Goal: Information Seeking & Learning: Learn about a topic

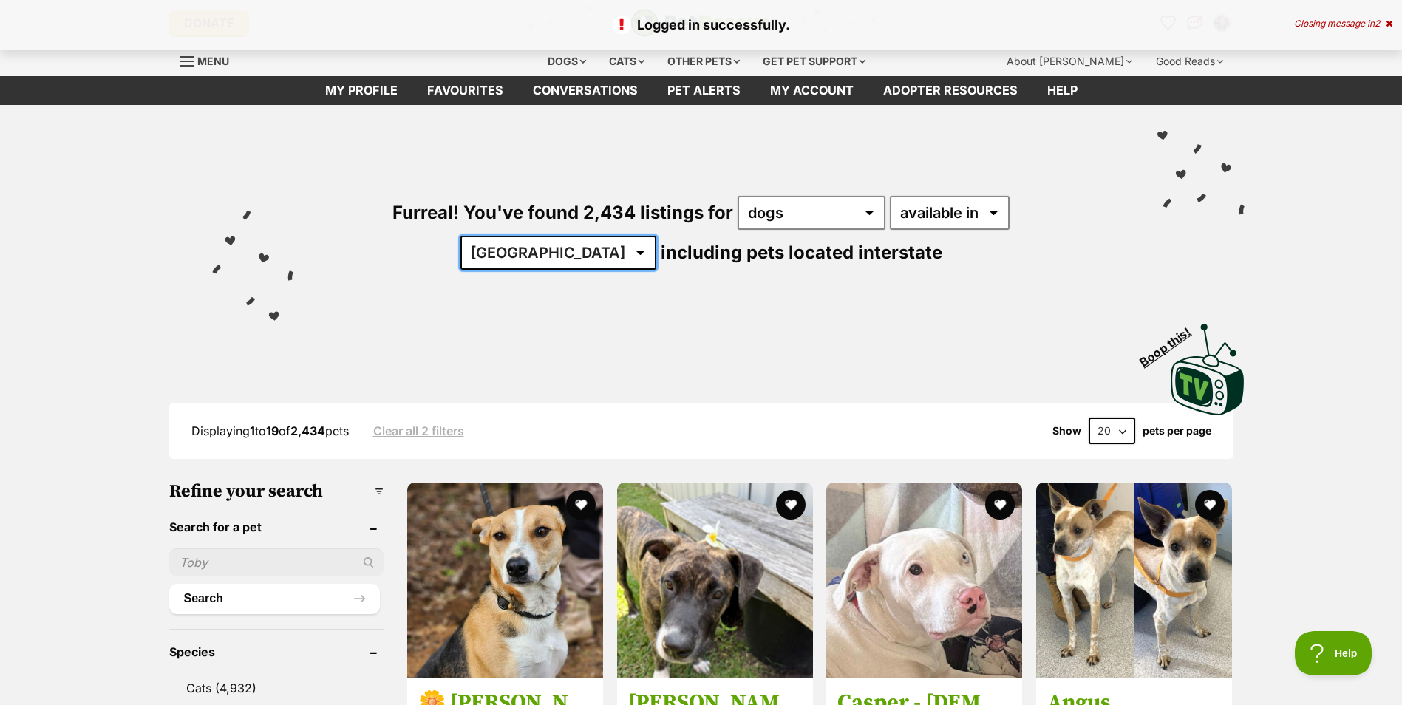
click at [656, 236] on select "Australia ACT NSW NT QLD SA TAS VIC WA" at bounding box center [558, 253] width 196 height 34
select select "[GEOGRAPHIC_DATA]"
click at [656, 236] on select "Australia ACT NSW NT QLD SA TAS VIC WA" at bounding box center [558, 253] width 196 height 34
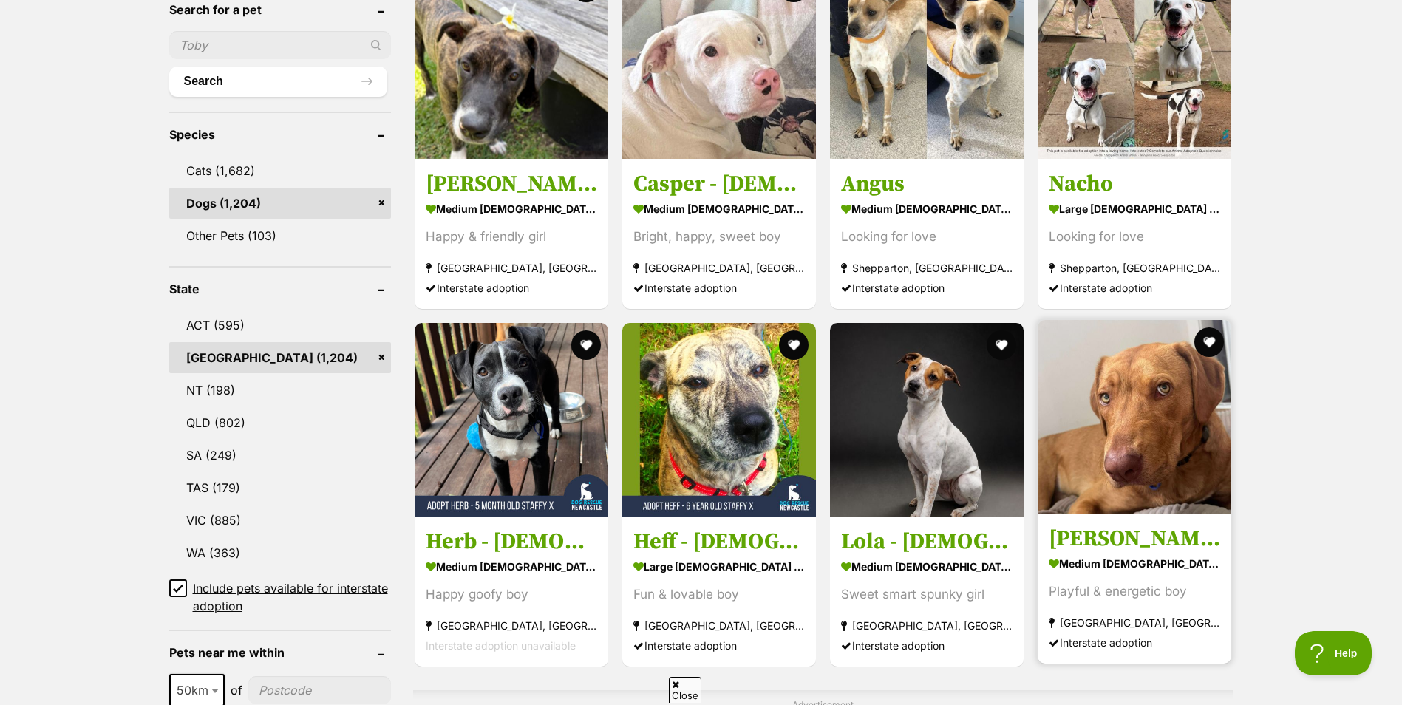
click at [1134, 452] on img at bounding box center [1135, 417] width 194 height 194
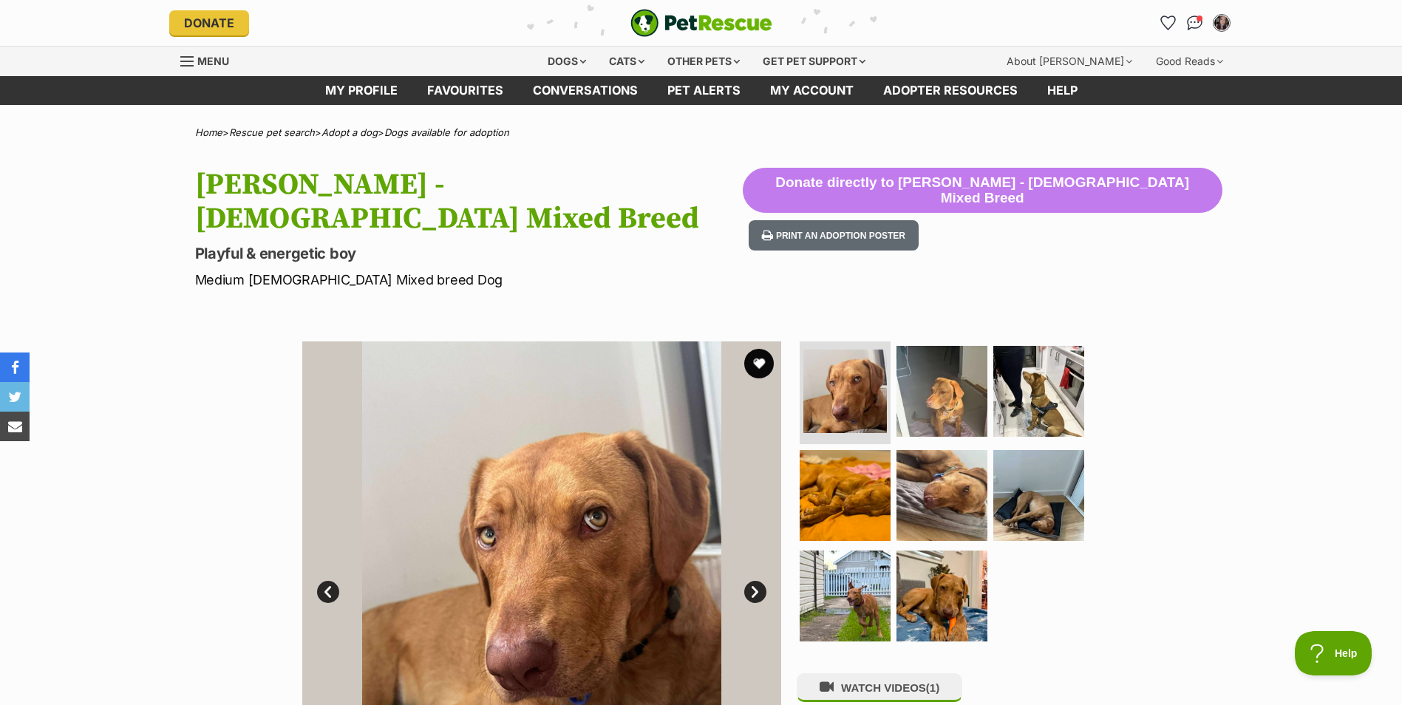
click at [653, 560] on img at bounding box center [541, 580] width 479 height 479
click at [747, 581] on link "Next" at bounding box center [755, 592] width 22 height 22
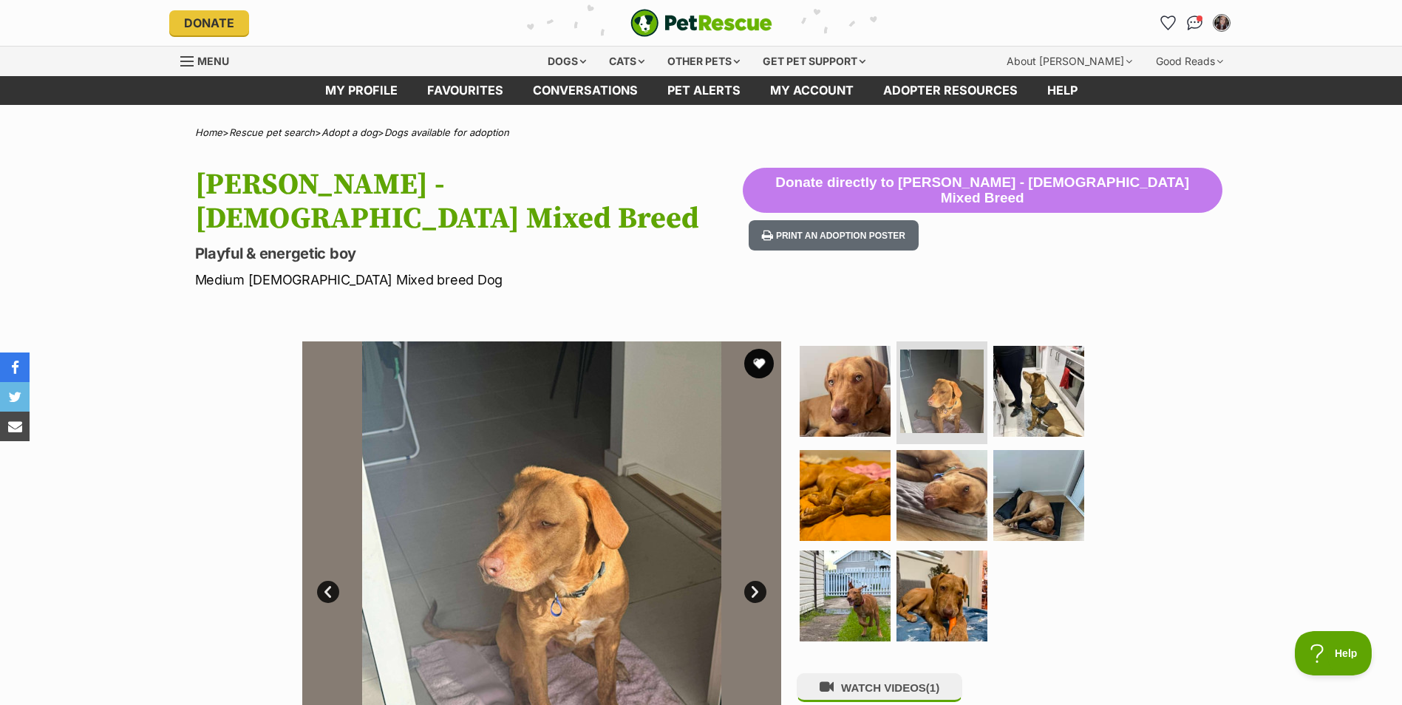
click at [747, 581] on link "Next" at bounding box center [755, 592] width 22 height 22
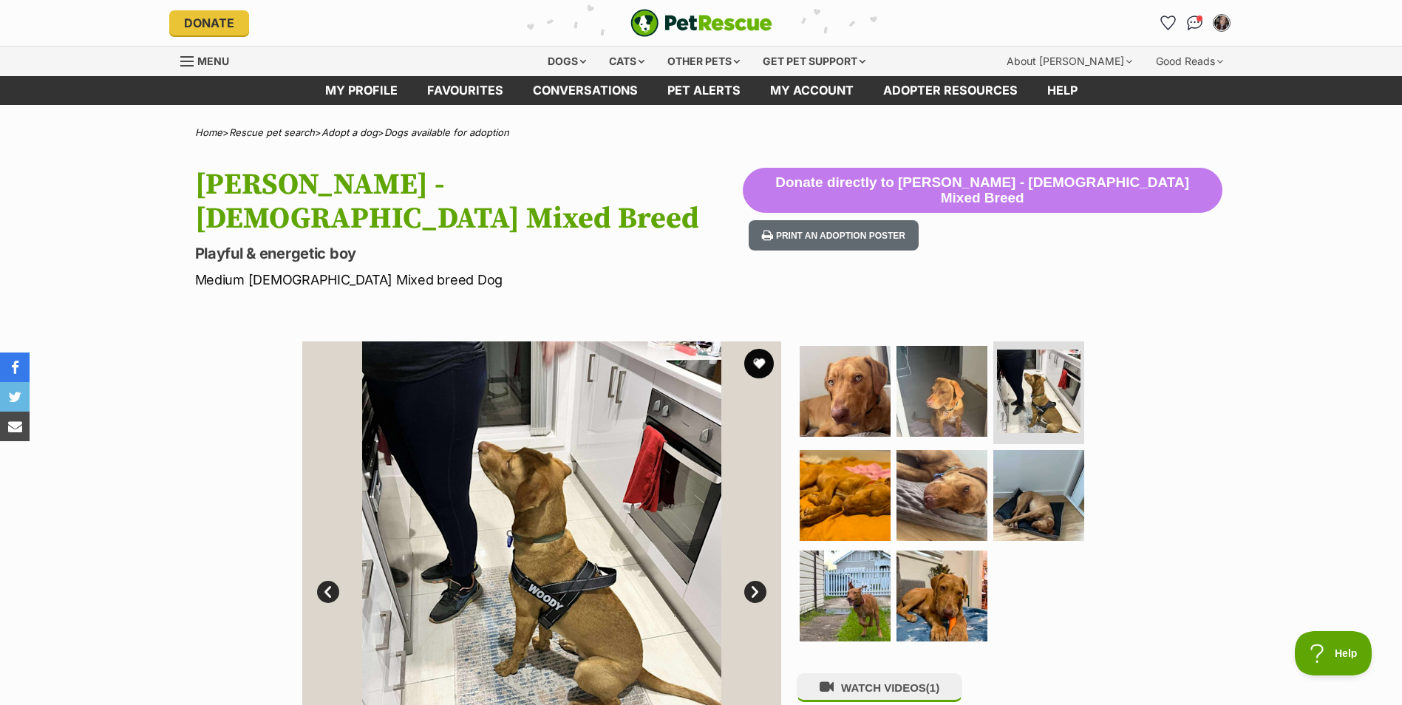
click at [747, 581] on link "Next" at bounding box center [755, 592] width 22 height 22
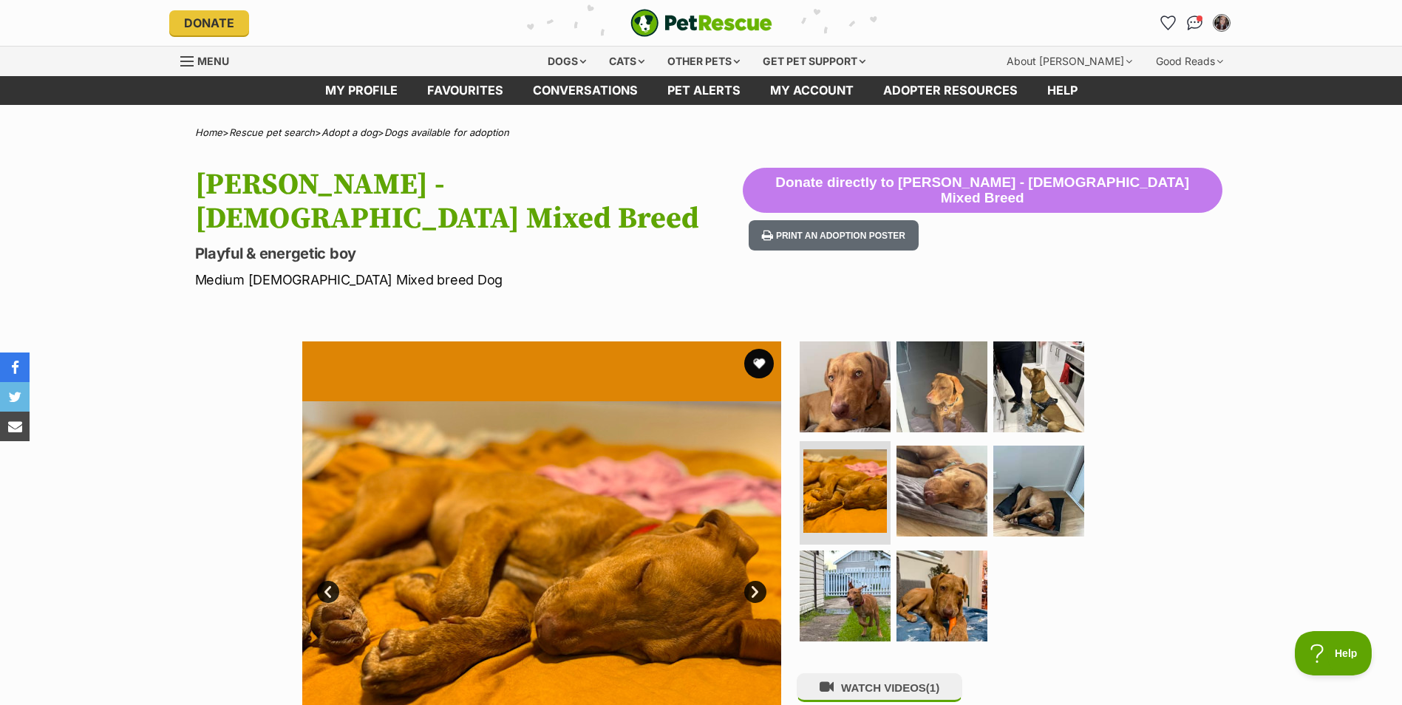
click at [747, 581] on link "Next" at bounding box center [755, 592] width 22 height 22
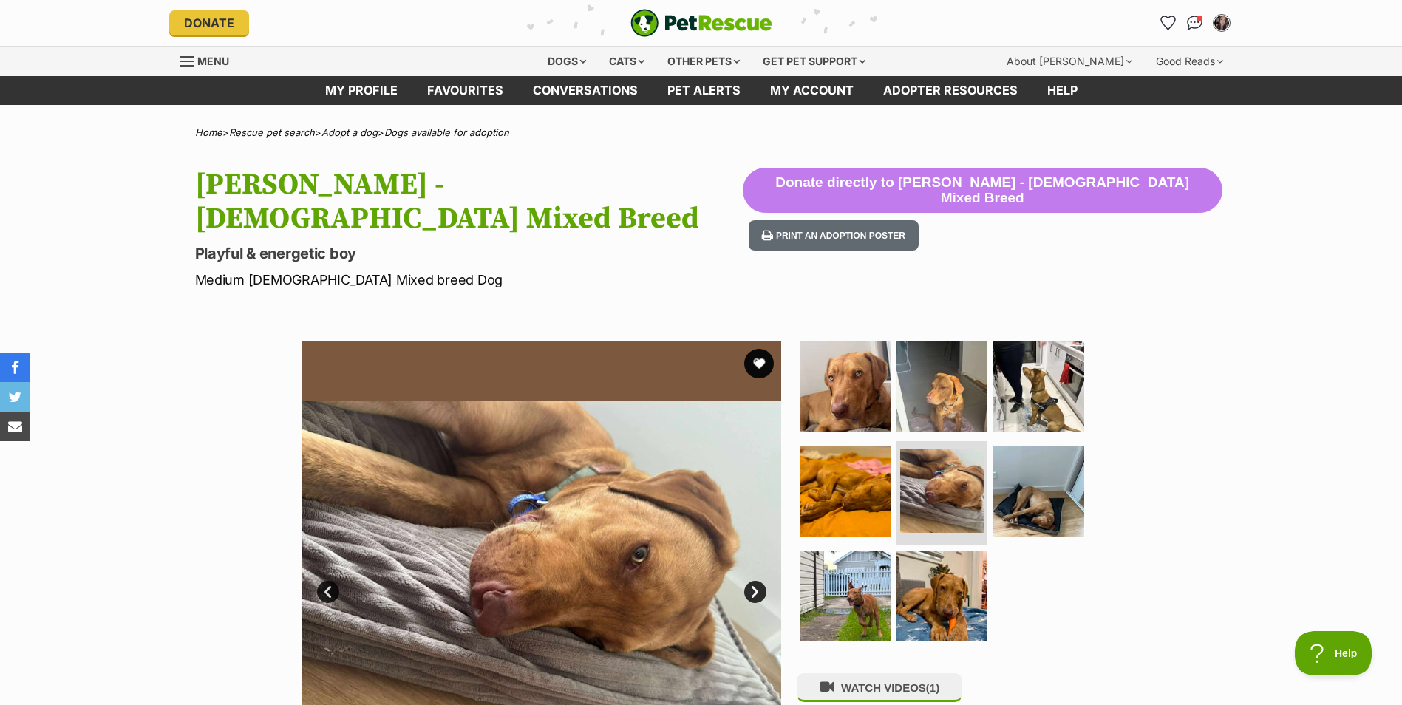
click at [747, 581] on link "Next" at bounding box center [755, 592] width 22 height 22
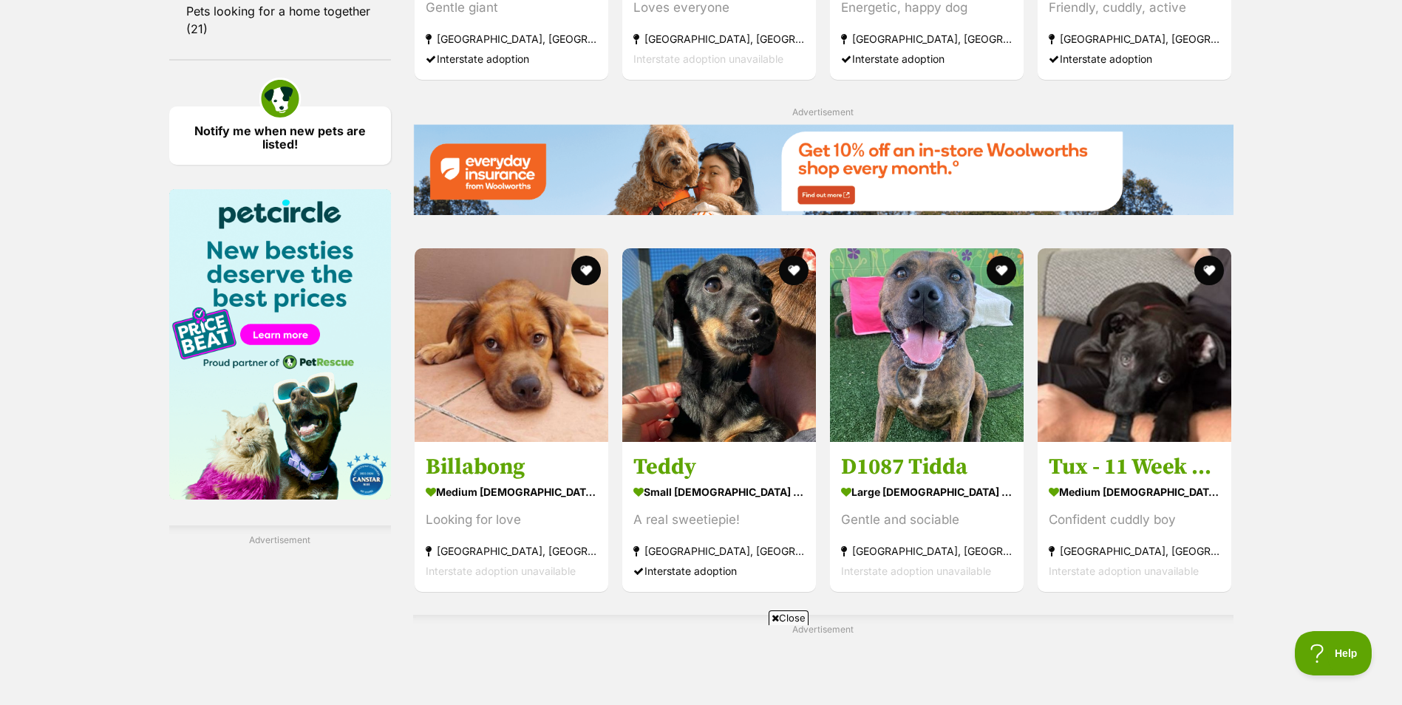
scroll to position [2291, 0]
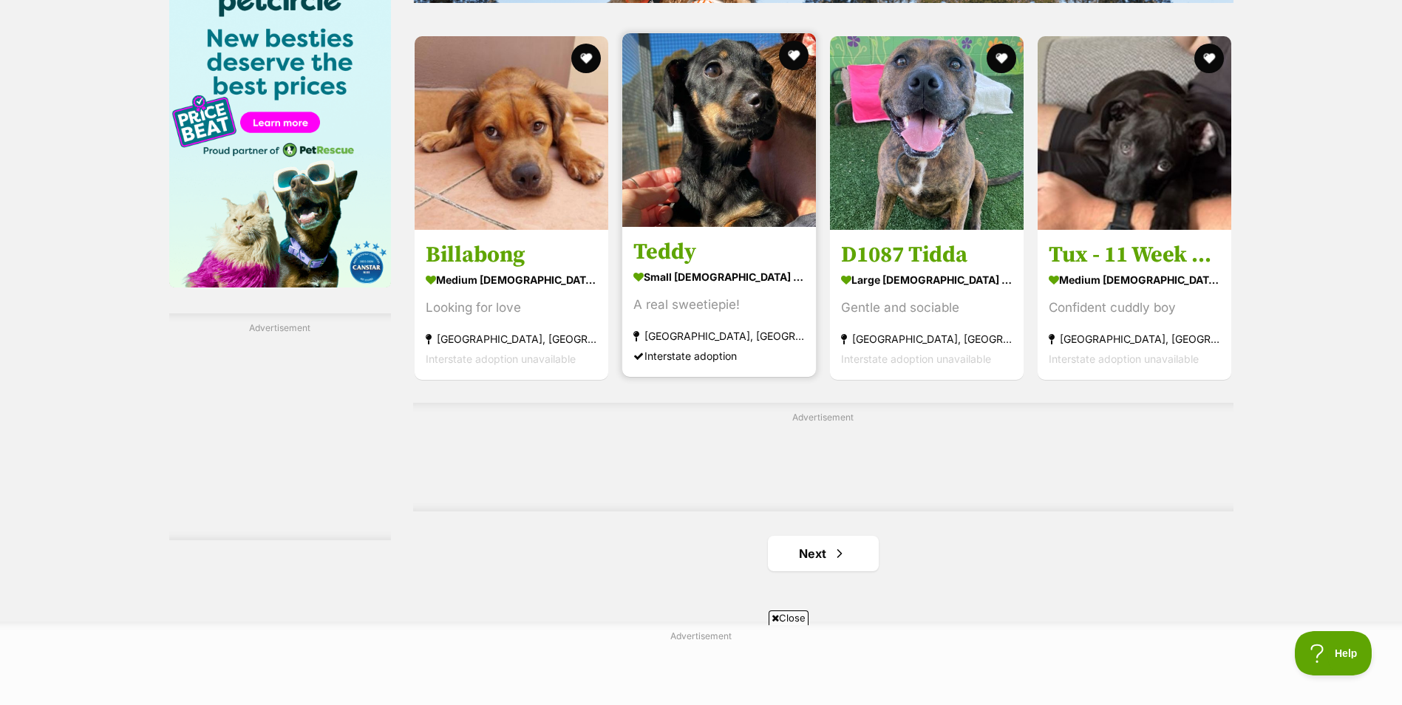
click at [715, 128] on img at bounding box center [719, 130] width 194 height 194
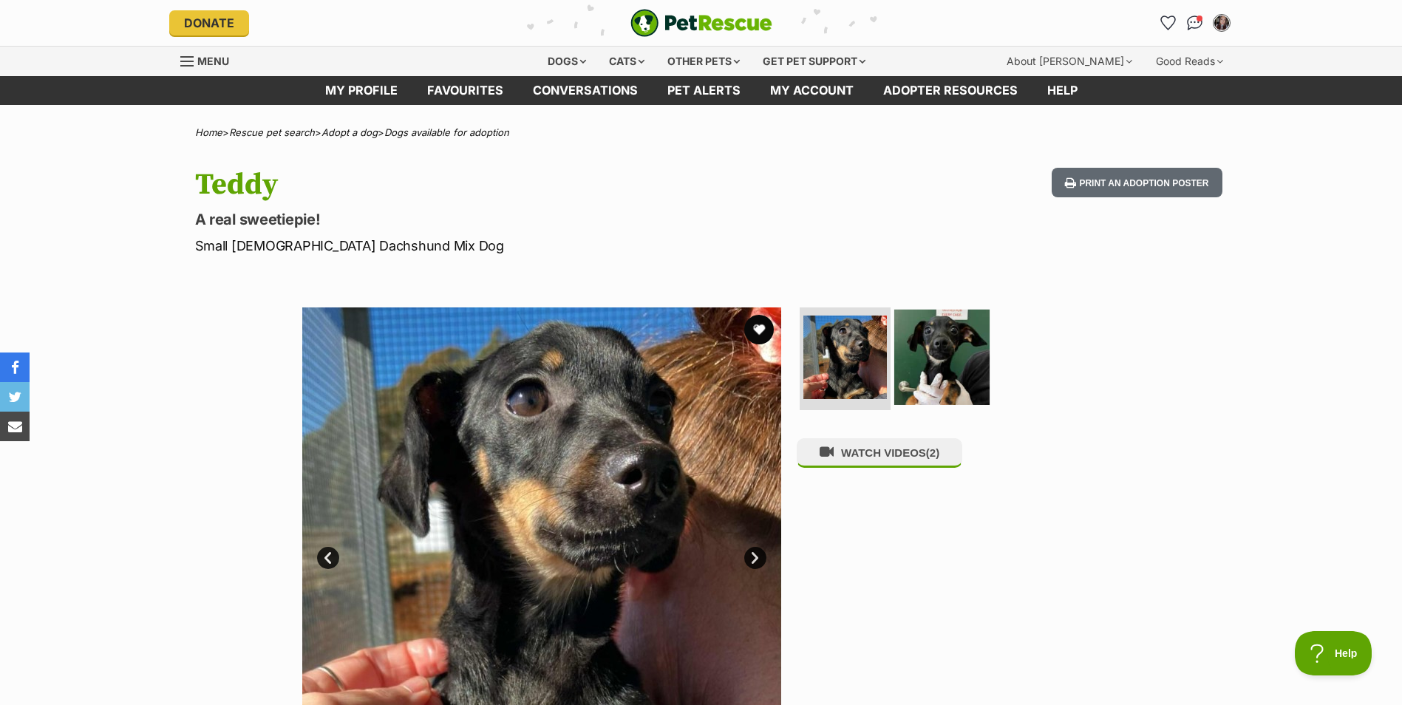
click at [946, 349] on img at bounding box center [941, 356] width 95 height 95
